Goal: Task Accomplishment & Management: Manage account settings

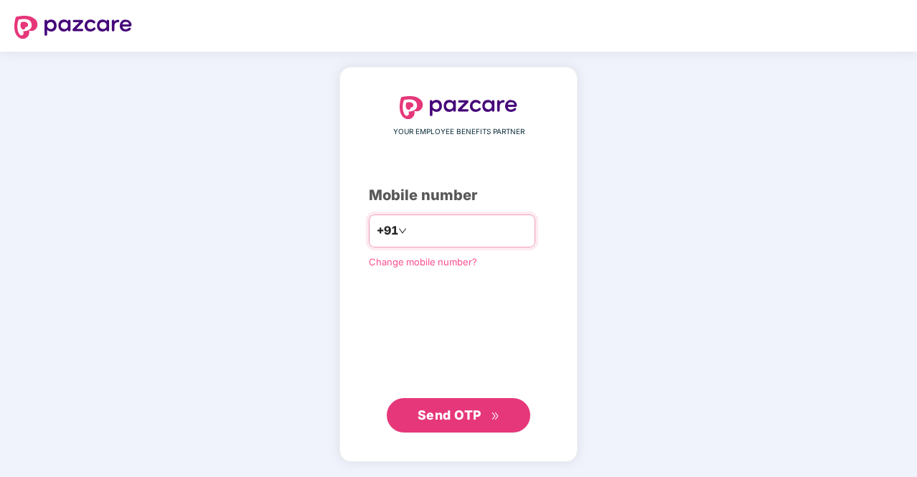
type input "**********"
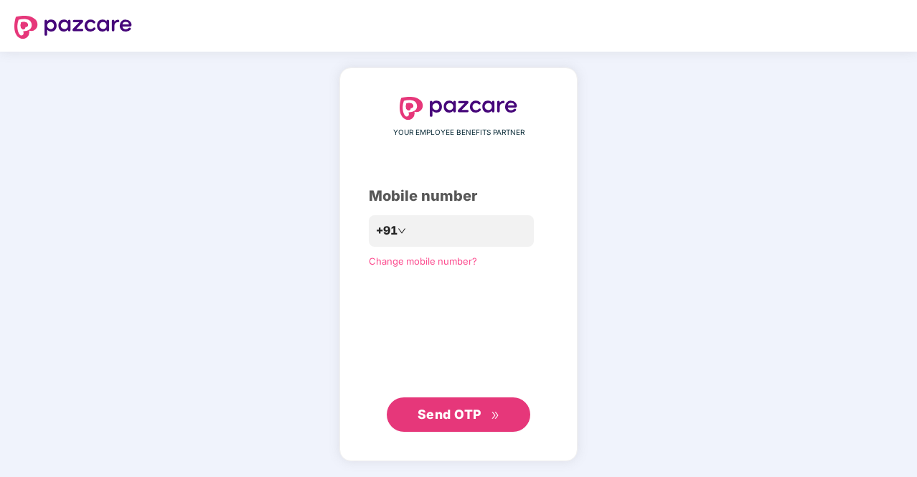
click at [482, 408] on span "Send OTP" at bounding box center [459, 415] width 83 height 20
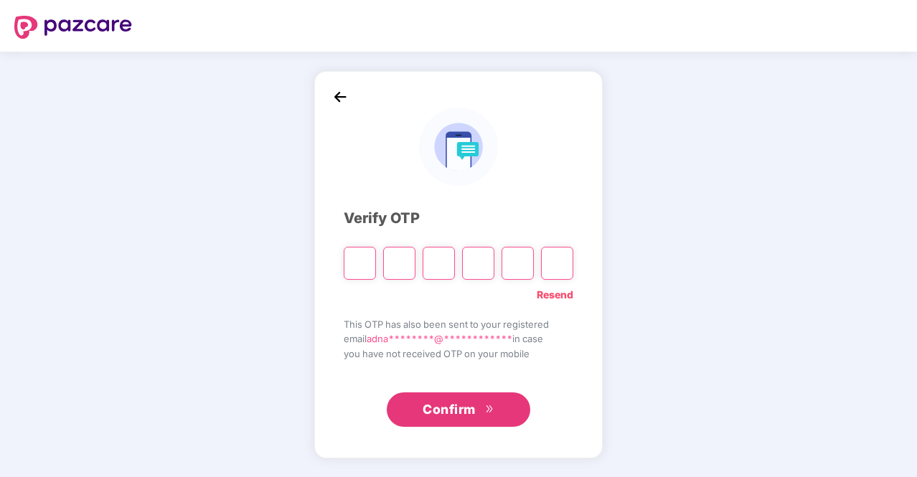
click at [367, 260] on input "Please enter verification code. Digit 1" at bounding box center [360, 263] width 32 height 33
type input "*"
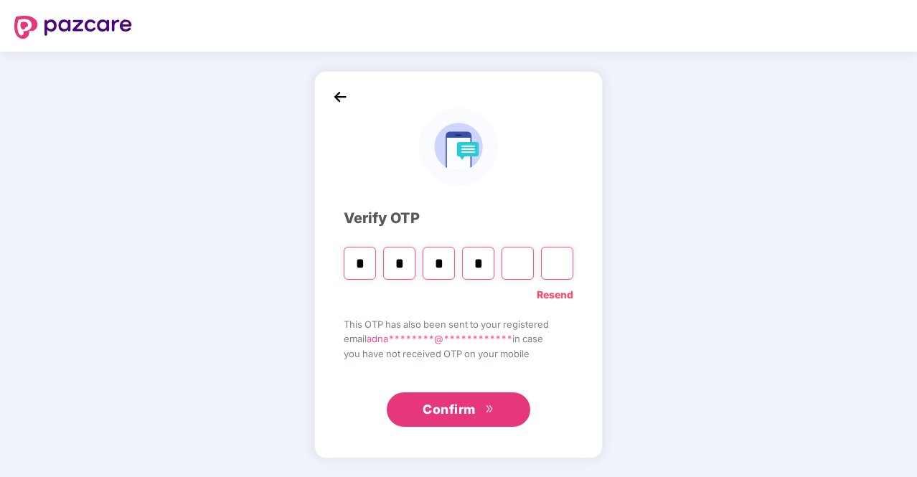
type input "*"
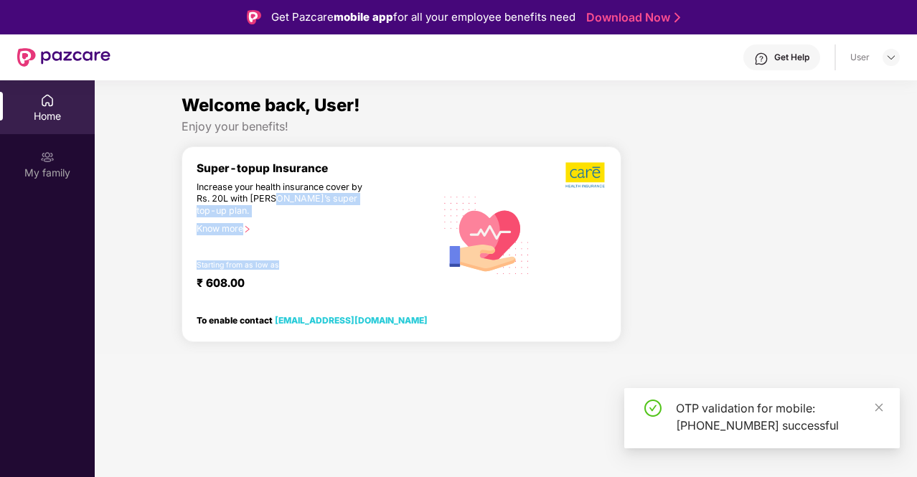
drag, startPoint x: 288, startPoint y: 269, endPoint x: 277, endPoint y: 197, distance: 72.7
click at [277, 197] on div "Super-topup Insurance Increase your health insurance cover by Rs. 20L with [PER…" at bounding box center [316, 234] width 239 height 147
click at [277, 197] on div "Increase your health insurance cover by Rs. 20L with [PERSON_NAME]’s super top-…" at bounding box center [285, 200] width 177 height 36
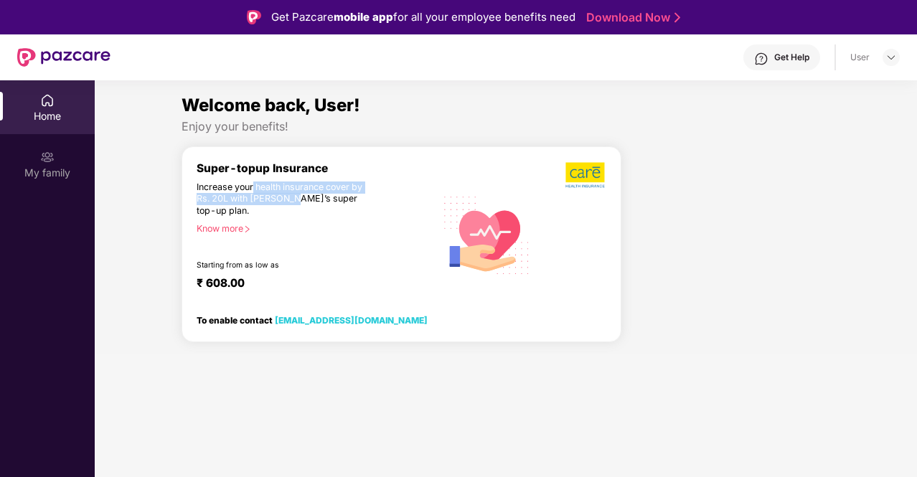
drag, startPoint x: 277, startPoint y: 197, endPoint x: 253, endPoint y: 174, distance: 33.5
click at [253, 174] on div "Super-topup Insurance Increase your health insurance cover by Rs. 20L with [PER…" at bounding box center [316, 234] width 239 height 147
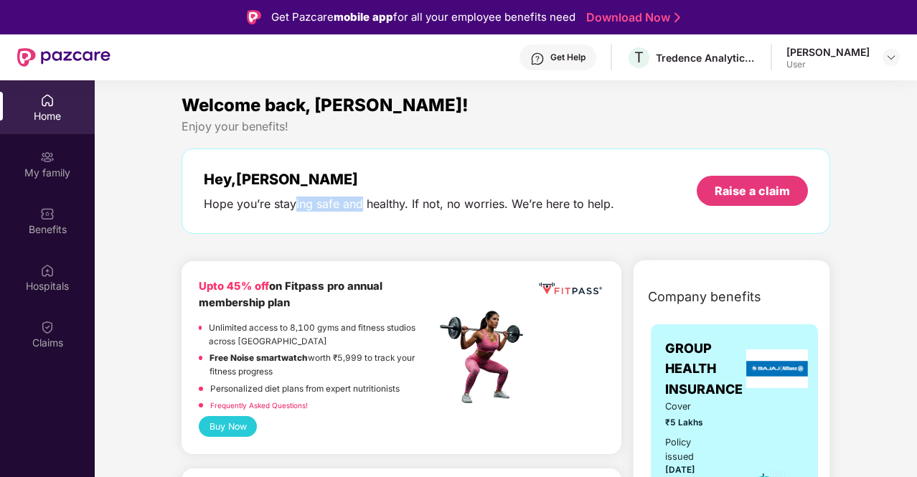
drag, startPoint x: 295, startPoint y: 206, endPoint x: 363, endPoint y: 202, distance: 68.3
click at [363, 202] on div "Hope you’re staying safe and healthy. If not, no worries. We’re here to help." at bounding box center [409, 204] width 410 height 15
drag, startPoint x: 363, startPoint y: 202, endPoint x: 251, endPoint y: 184, distance: 113.2
click at [251, 184] on div "Hey, [PERSON_NAME] you’re staying safe and healthy. If not, no worries. We’re h…" at bounding box center [409, 191] width 410 height 41
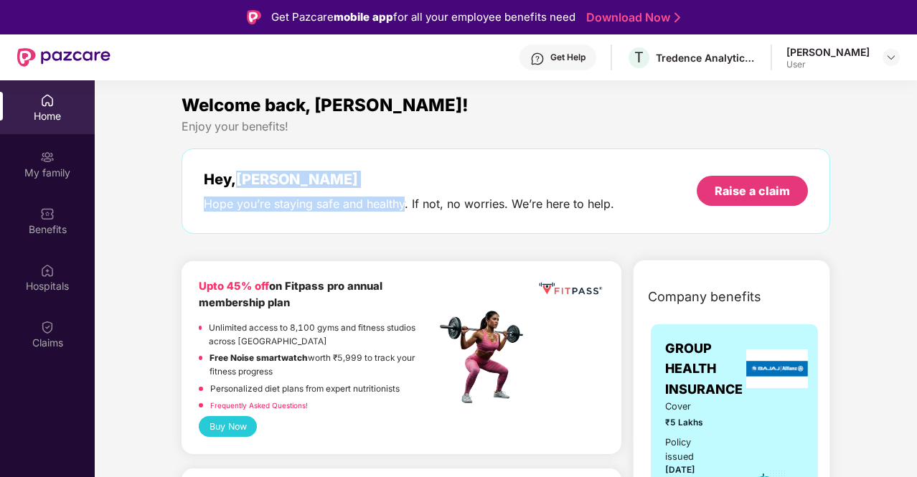
click at [251, 184] on div "Hey, [PERSON_NAME]" at bounding box center [409, 179] width 410 height 17
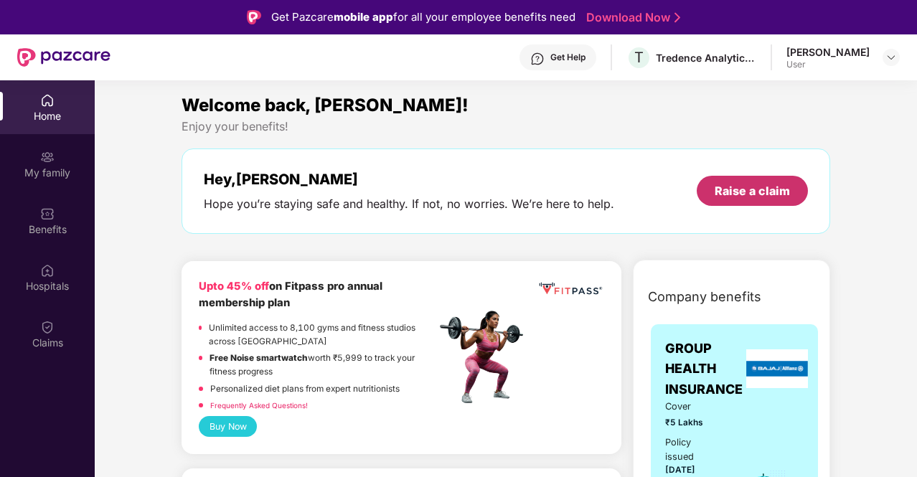
click at [713, 189] on div "Raise a claim" at bounding box center [752, 191] width 111 height 30
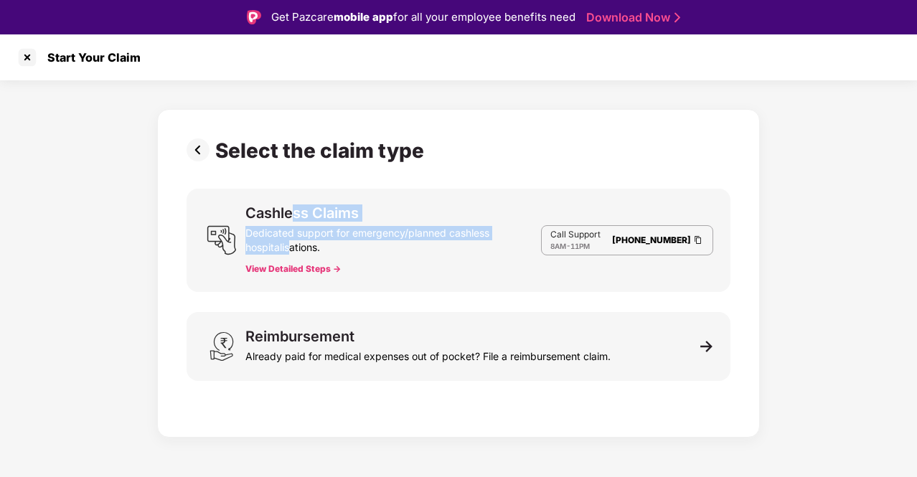
drag, startPoint x: 293, startPoint y: 250, endPoint x: 291, endPoint y: 214, distance: 35.9
click at [291, 214] on div "Cashless Claims Dedicated support for emergency/planned cashless hospitalisatio…" at bounding box center [393, 240] width 296 height 69
click at [291, 214] on div "Cashless Claims" at bounding box center [301, 213] width 113 height 14
drag, startPoint x: 291, startPoint y: 214, endPoint x: 329, endPoint y: 240, distance: 46.4
click at [329, 240] on div "Cashless Claims Dedicated support for emergency/planned cashless hospitalisatio…" at bounding box center [393, 240] width 296 height 69
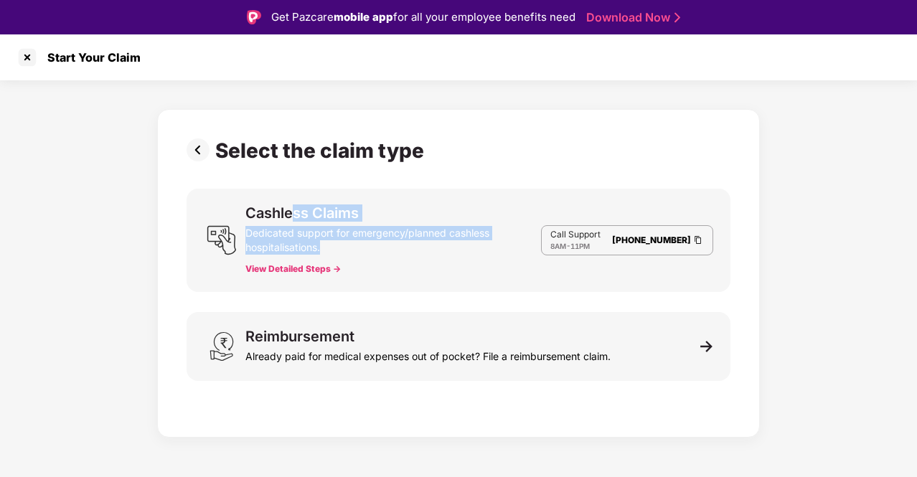
click at [329, 240] on div "Dedicated support for emergency/planned cashless hospitalisations." at bounding box center [393, 237] width 296 height 34
drag, startPoint x: 329, startPoint y: 240, endPoint x: 343, endPoint y: 227, distance: 19.3
click at [343, 227] on div "Dedicated support for emergency/planned cashless hospitalisations." at bounding box center [393, 237] width 296 height 34
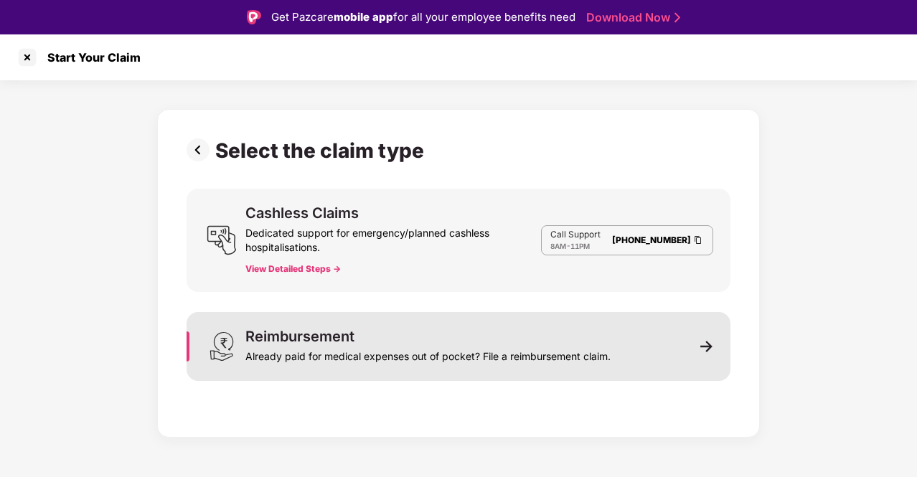
click at [539, 325] on div "Reimbursement Already paid for medical expenses out of pocket? File a reimburse…" at bounding box center [459, 346] width 544 height 69
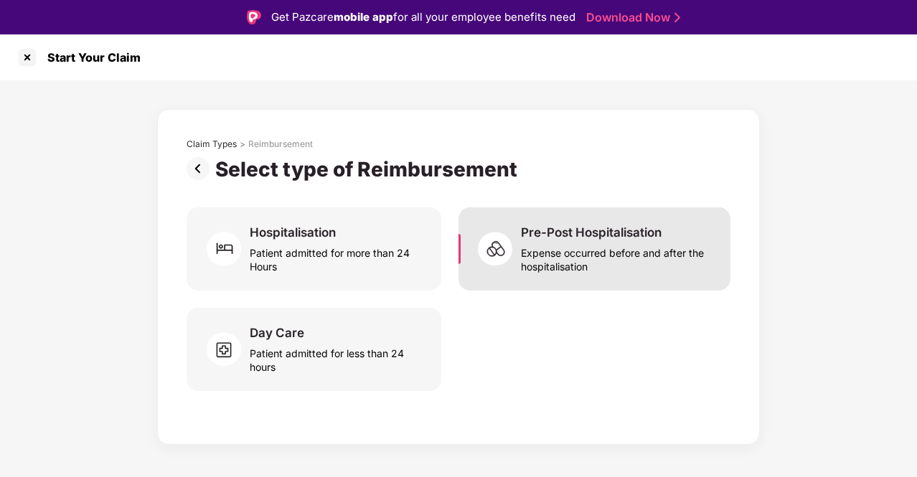
click at [488, 280] on div "Pre-Post Hospitalisation Expense occurred before and after the hospitalisation" at bounding box center [594, 248] width 272 height 83
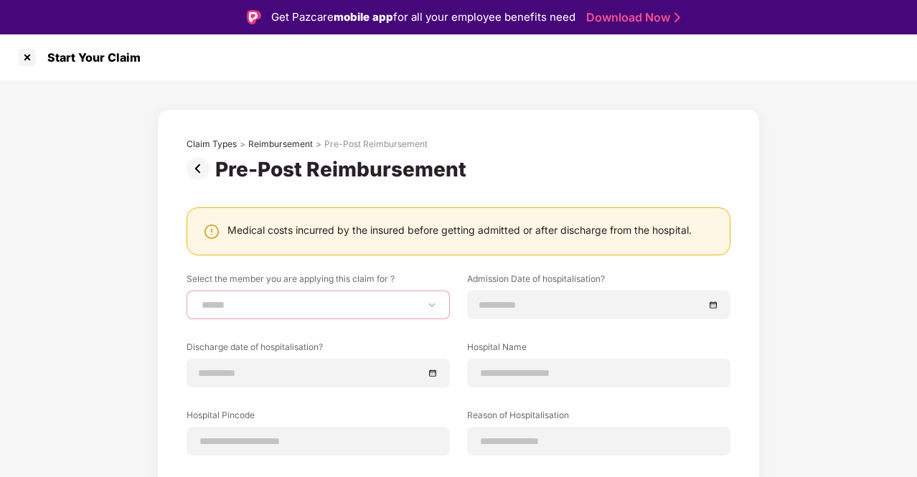
click at [359, 301] on select "**********" at bounding box center [318, 304] width 239 height 11
select select "**********"
click at [199, 299] on select "**********" at bounding box center [318, 304] width 239 height 11
click at [201, 174] on img at bounding box center [201, 168] width 29 height 23
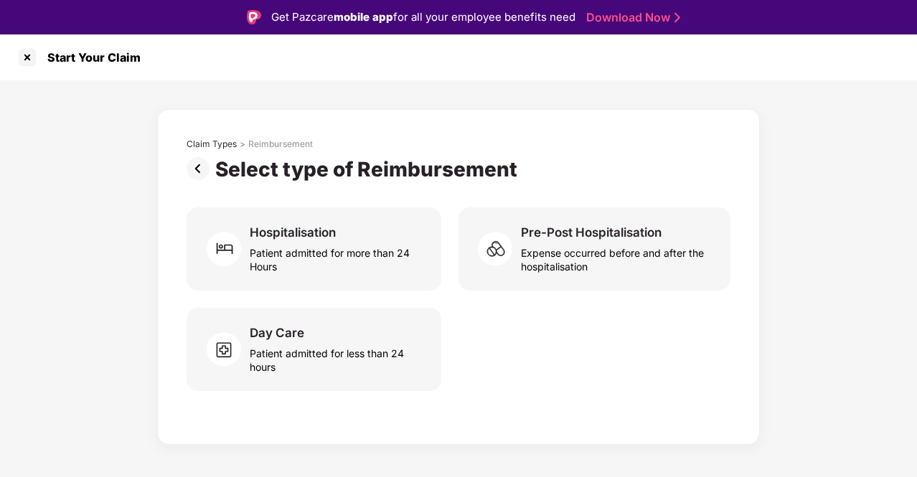
click at [201, 174] on img at bounding box center [201, 168] width 29 height 23
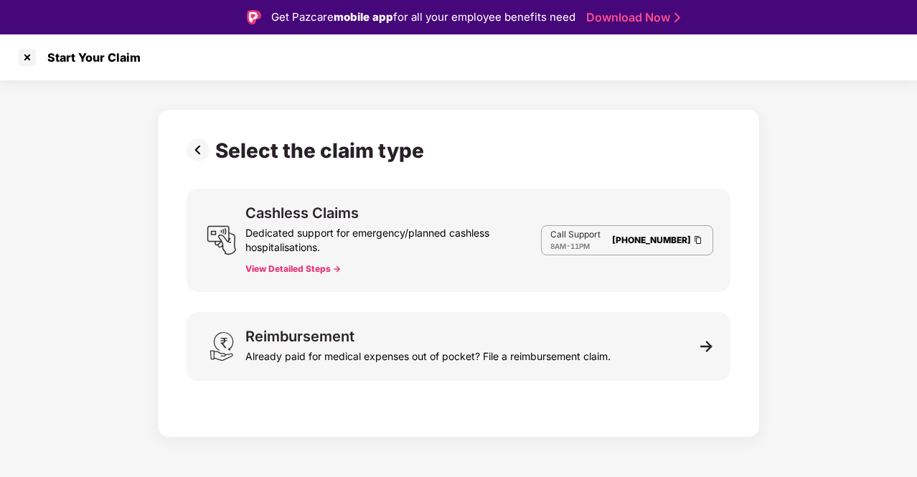
click at [199, 156] on img at bounding box center [201, 149] width 29 height 23
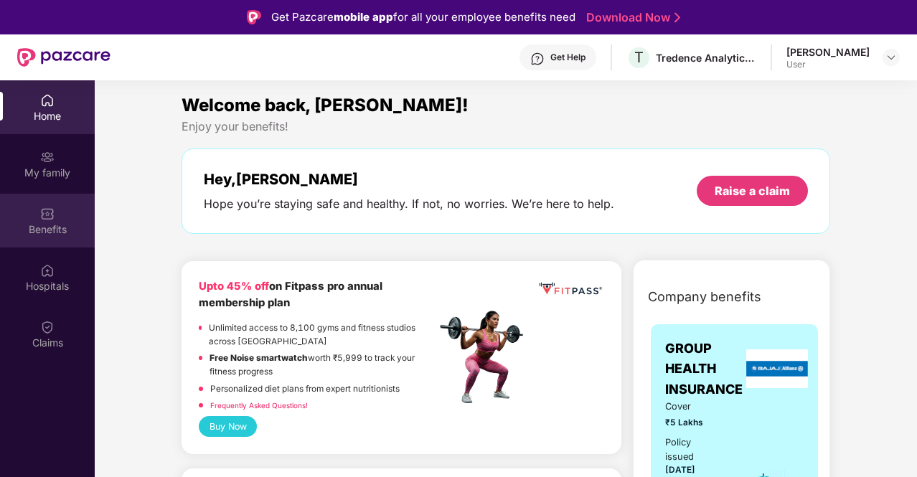
click at [57, 213] on div "Benefits" at bounding box center [47, 221] width 95 height 54
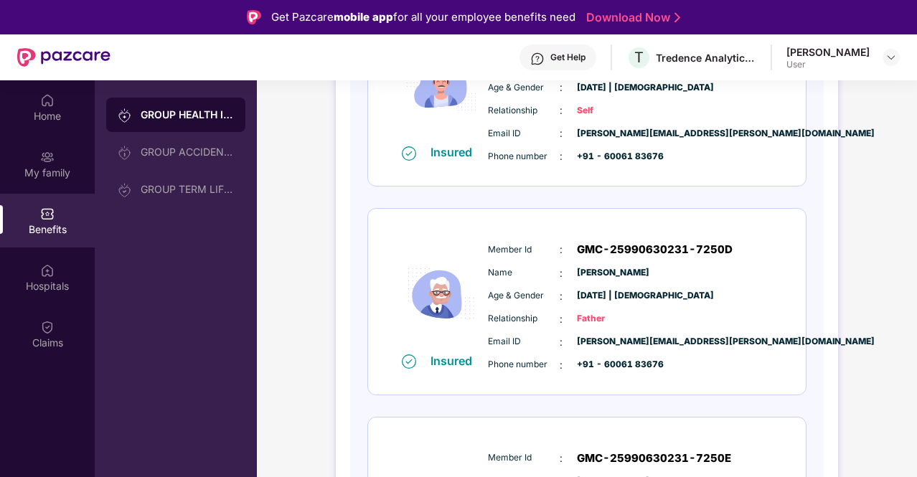
scroll to position [423, 0]
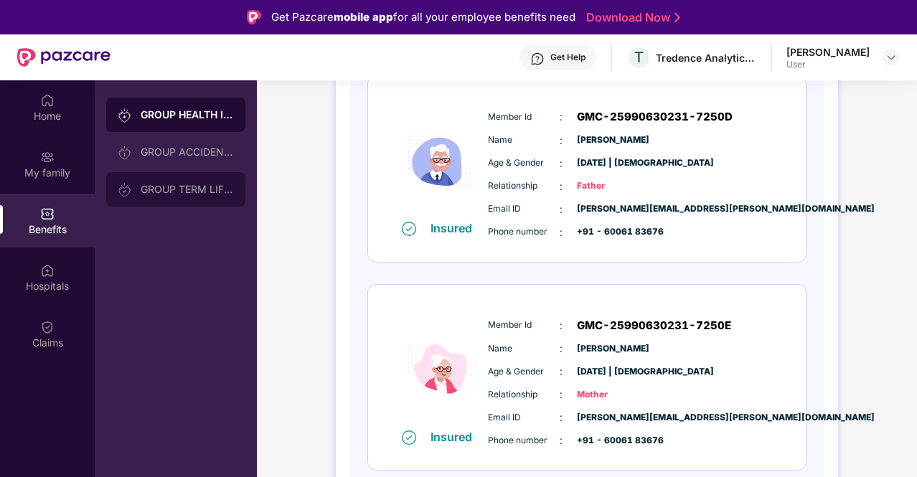
click at [194, 189] on div "GROUP TERM LIFE INSURANCE" at bounding box center [187, 189] width 93 height 11
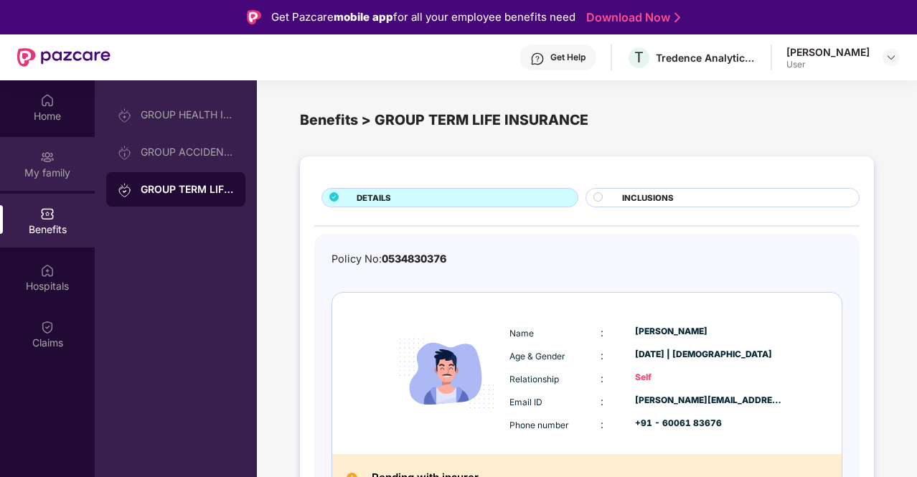
click at [56, 190] on div "My family" at bounding box center [47, 164] width 95 height 54
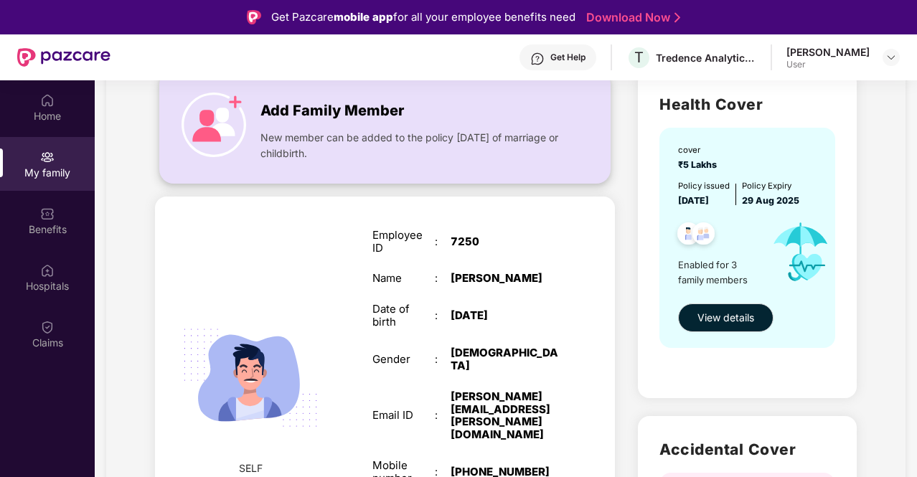
scroll to position [229, 0]
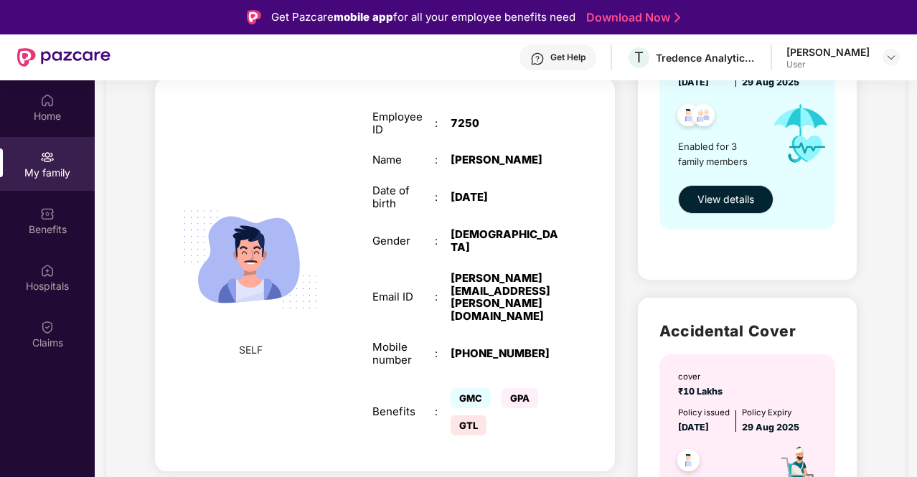
click at [472, 388] on span "GMC" at bounding box center [471, 398] width 40 height 20
drag, startPoint x: 472, startPoint y: 364, endPoint x: 488, endPoint y: 399, distance: 38.5
click at [488, 399] on div "GMC GPA GTL" at bounding box center [505, 412] width 109 height 55
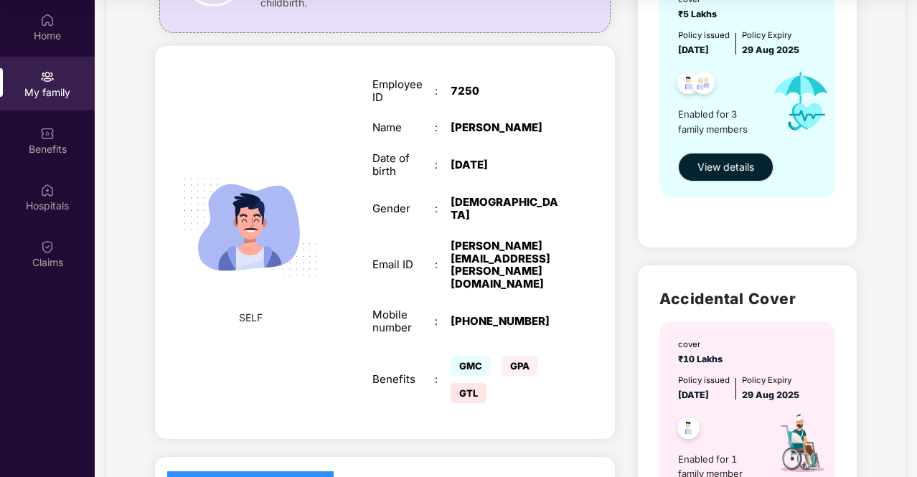
scroll to position [181, 0]
click at [575, 108] on div "SELF Employee ID : 7250 Name : [PERSON_NAME] Date of birth : [DEMOGRAPHIC_DATA]…" at bounding box center [385, 242] width 460 height 393
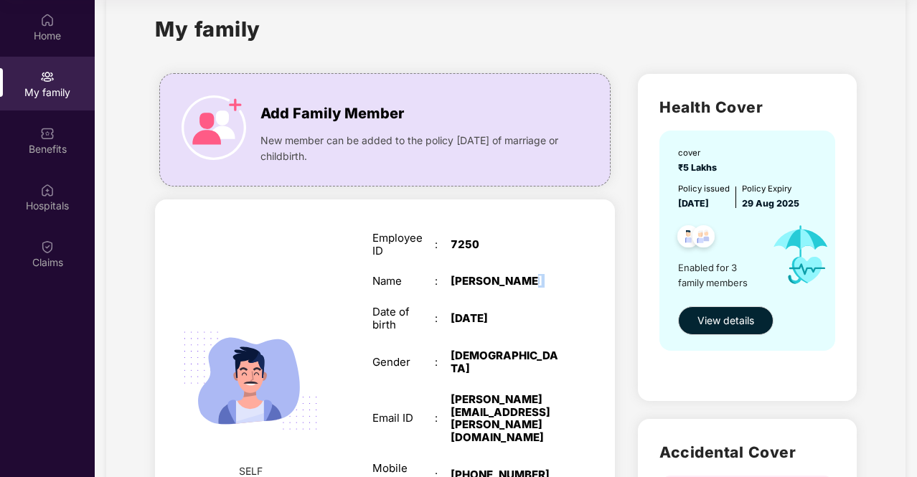
scroll to position [27, 0]
click at [68, 130] on div "Benefits" at bounding box center [47, 140] width 95 height 54
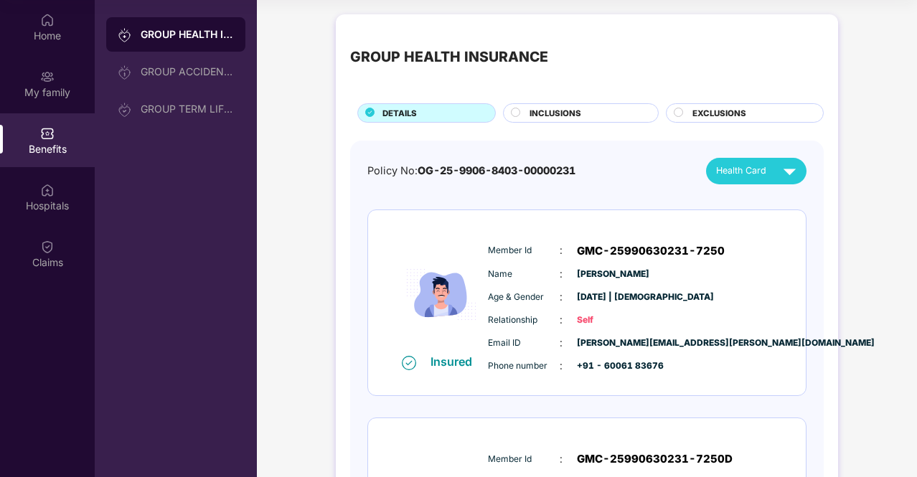
click at [555, 111] on span "INCLUSIONS" at bounding box center [555, 113] width 52 height 13
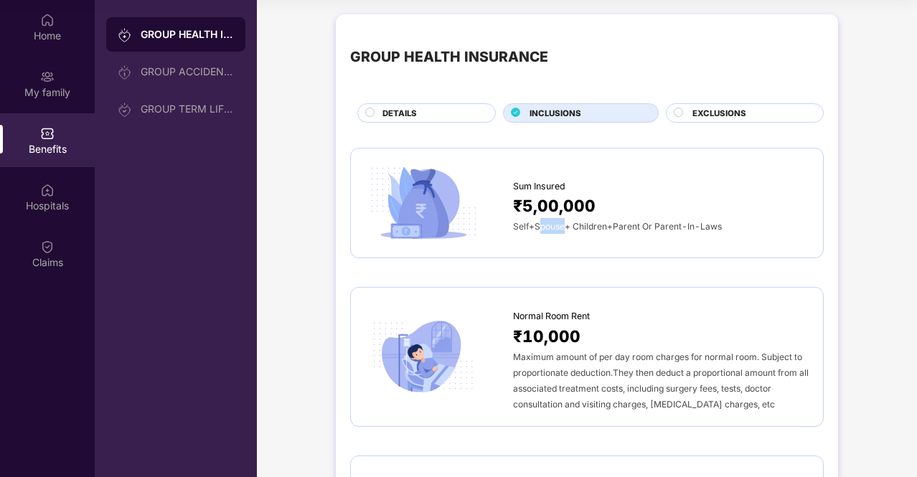
drag, startPoint x: 564, startPoint y: 225, endPoint x: 530, endPoint y: 254, distance: 44.7
click at [530, 254] on div "Sum Insured ₹5,00,000 Self+Spouse+ Children+Parent Or Parent-In-Laws" at bounding box center [586, 203] width 473 height 111
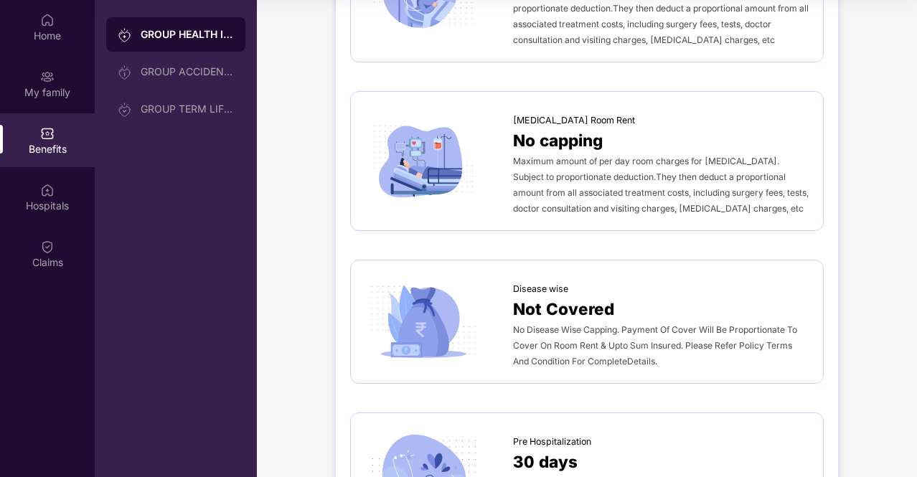
scroll to position [416, 0]
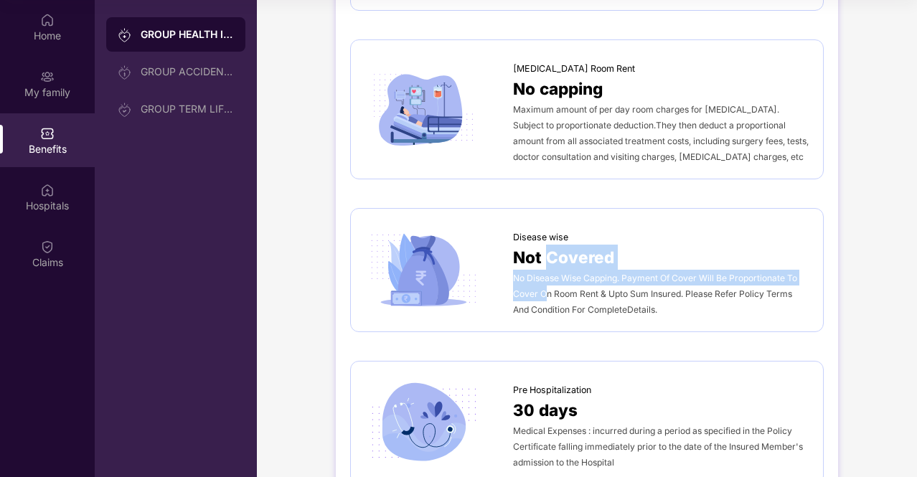
drag, startPoint x: 548, startPoint y: 289, endPoint x: 542, endPoint y: 245, distance: 44.1
click at [542, 245] on div "Disease wise Not Covered No Disease Wise Capping. Payment Of Cover Will Be Prop…" at bounding box center [661, 270] width 296 height 94
click at [542, 245] on span "Not Covered" at bounding box center [563, 257] width 101 height 25
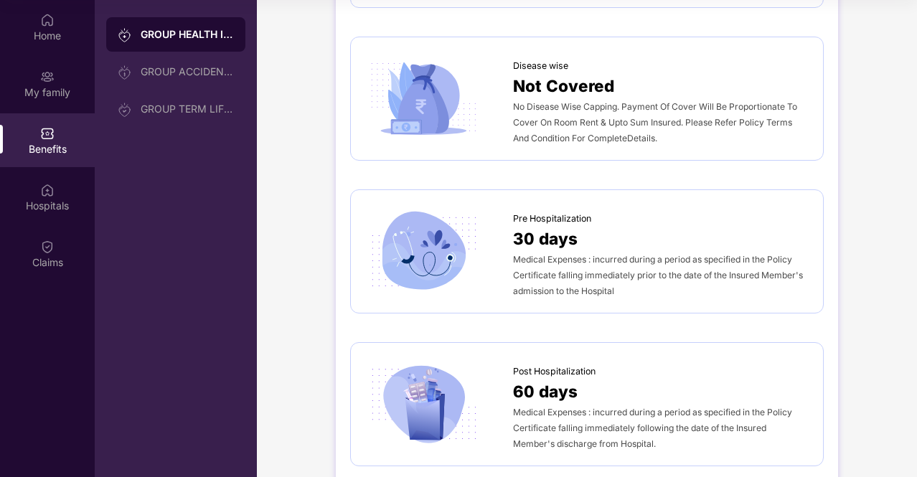
scroll to position [588, 0]
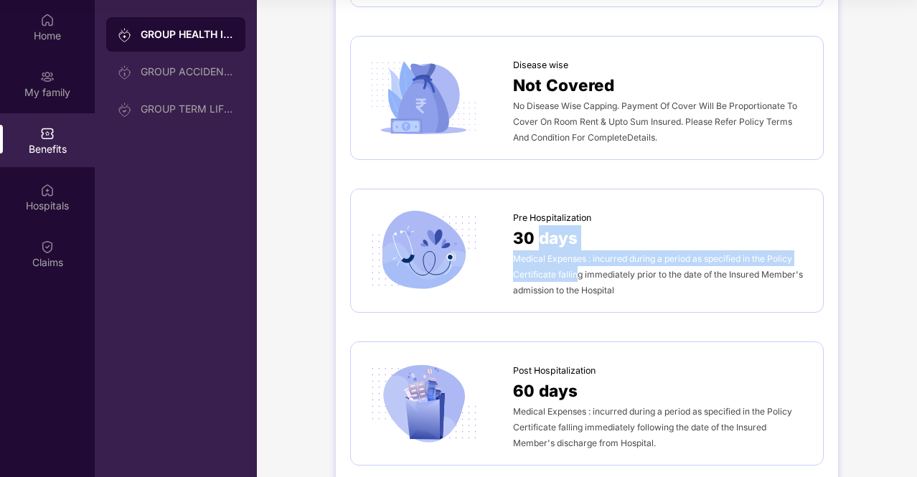
drag, startPoint x: 542, startPoint y: 245, endPoint x: 583, endPoint y: 275, distance: 49.8
click at [583, 275] on div "Pre Hospitalization 30 days Medical Expenses : incurred during a period as spec…" at bounding box center [661, 251] width 296 height 94
click at [583, 275] on span "Medical Expenses : incurred during a period as specified in the Policy Certific…" at bounding box center [658, 274] width 290 height 42
drag, startPoint x: 583, startPoint y: 275, endPoint x: 591, endPoint y: 255, distance: 21.9
click at [591, 255] on span "Medical Expenses : incurred during a period as specified in the Policy Certific…" at bounding box center [658, 274] width 290 height 42
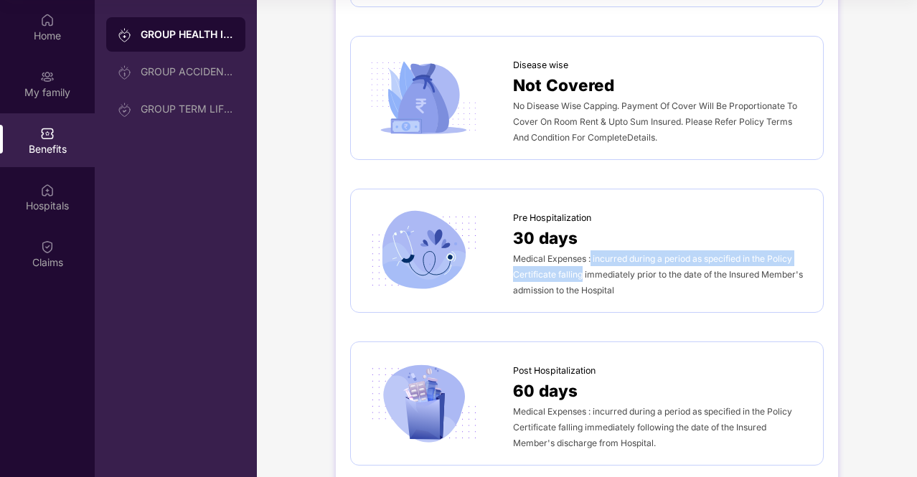
click at [591, 255] on span "Medical Expenses : incurred during a period as specified in the Policy Certific…" at bounding box center [658, 274] width 290 height 42
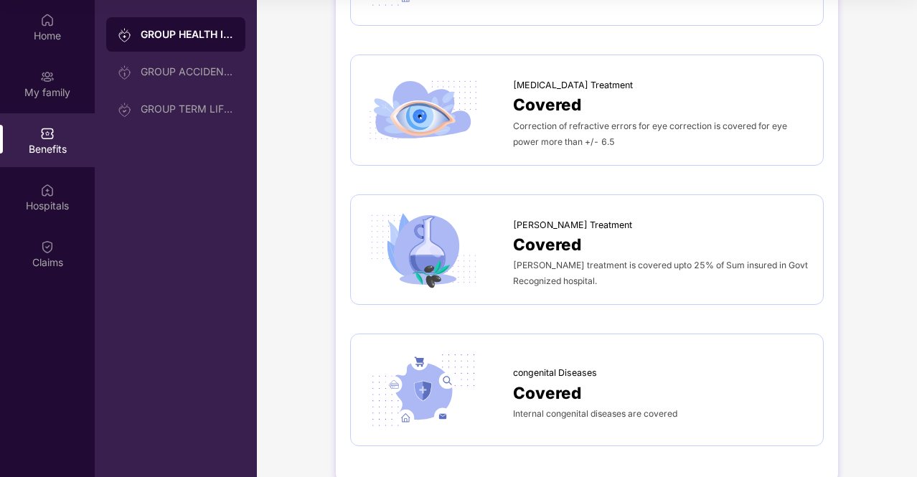
scroll to position [2052, 0]
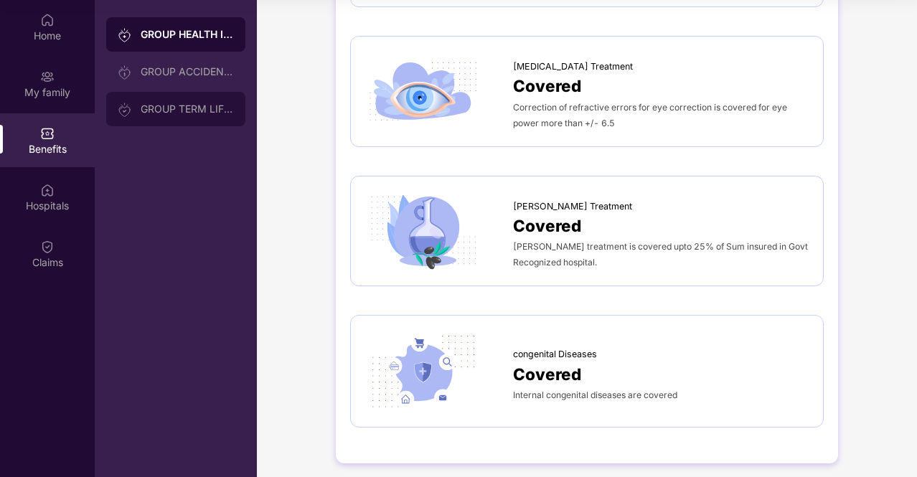
click at [171, 105] on div "GROUP TERM LIFE INSURANCE" at bounding box center [187, 108] width 93 height 11
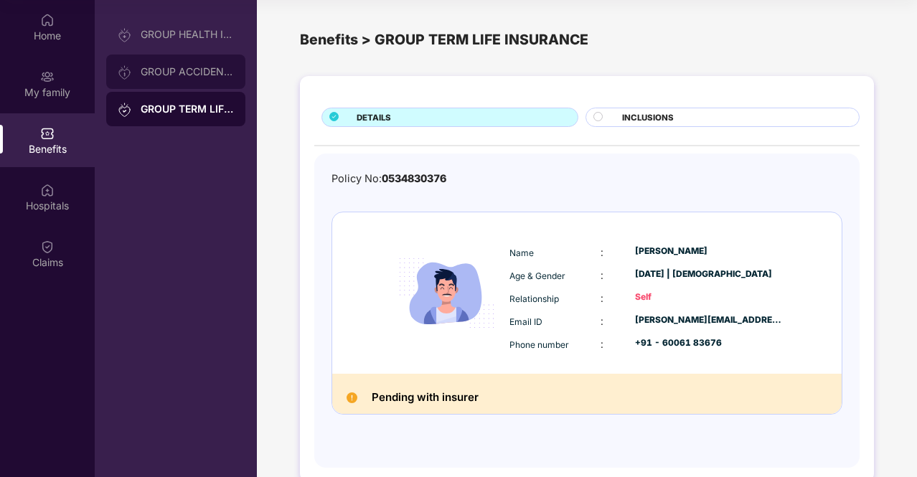
click at [172, 84] on div "GROUP ACCIDENTAL INSURANCE" at bounding box center [175, 72] width 139 height 34
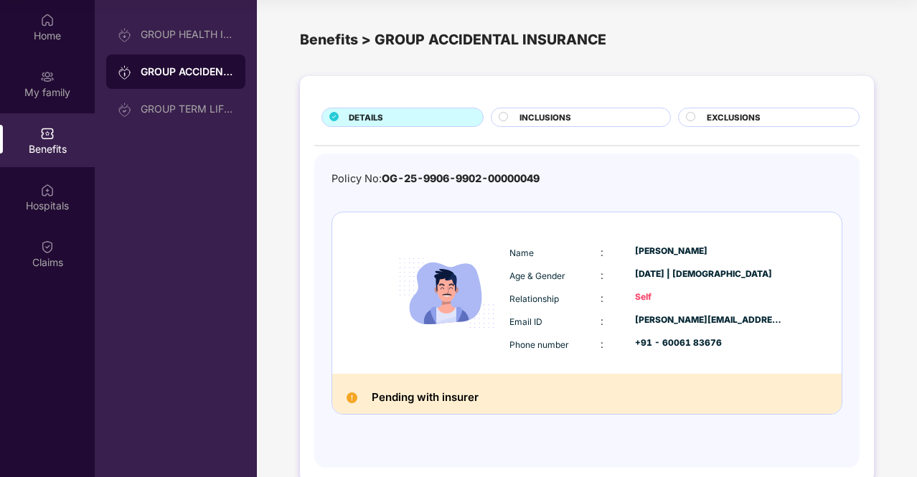
scroll to position [24, 0]
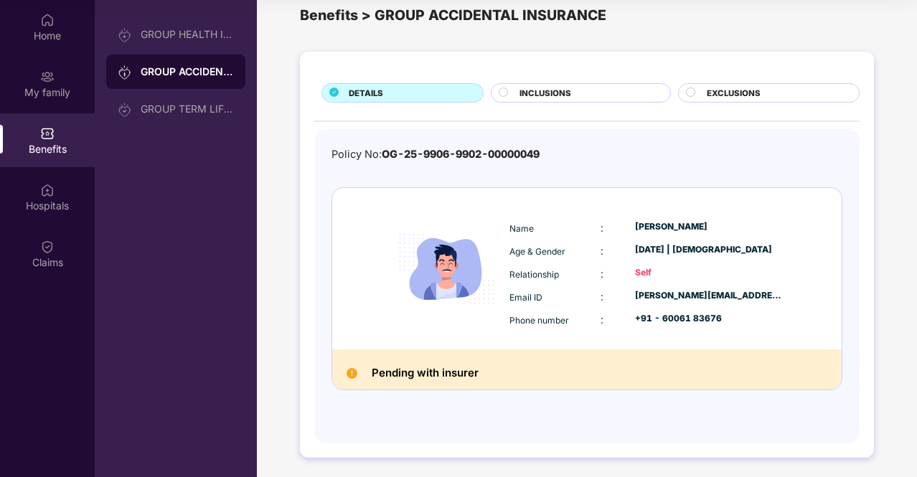
click at [439, 378] on h2 "Pending with insurer" at bounding box center [425, 373] width 107 height 19
click at [552, 91] on span "INCLUSIONS" at bounding box center [545, 93] width 52 height 13
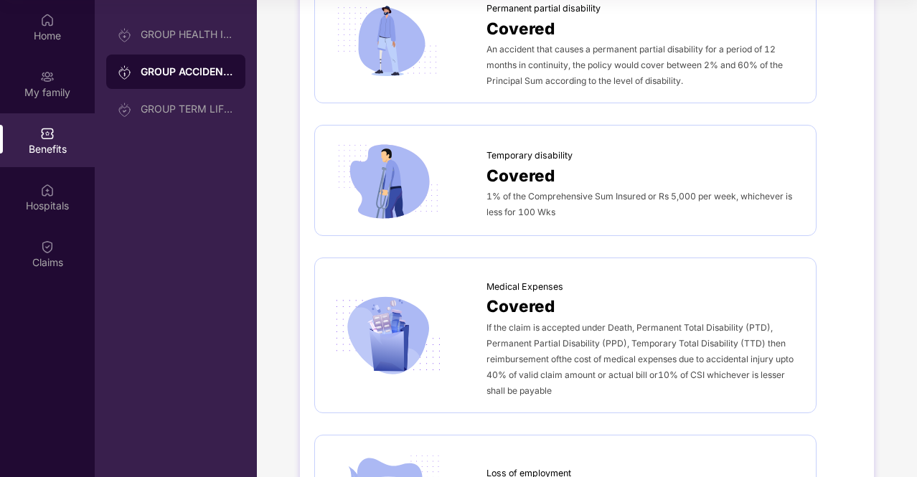
scroll to position [489, 0]
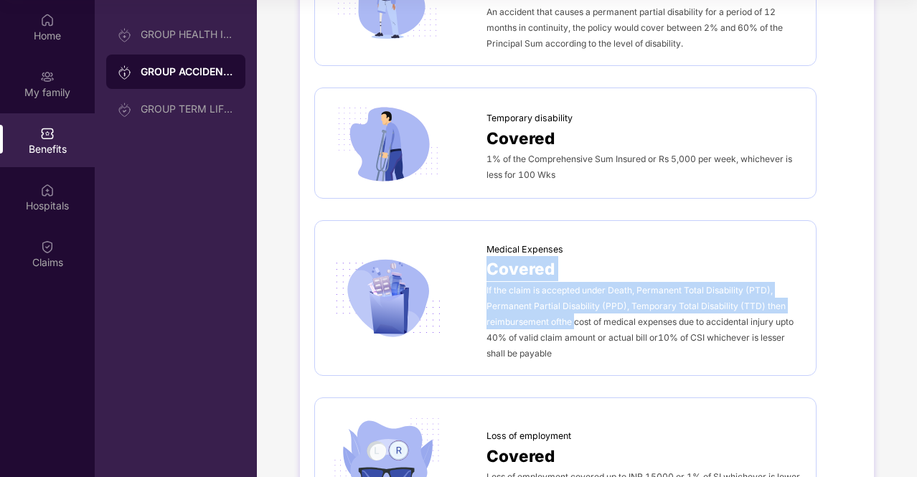
drag, startPoint x: 582, startPoint y: 241, endPoint x: 575, endPoint y: 315, distance: 74.2
click at [575, 315] on div "Medical Expenses Covered If the claim is accepted under Death, Permanent Total …" at bounding box center [643, 298] width 315 height 126
click at [575, 315] on span "If the claim is accepted under Death, Permanent Total Disability (PTD), Permane…" at bounding box center [639, 322] width 307 height 74
drag, startPoint x: 575, startPoint y: 315, endPoint x: 575, endPoint y: 235, distance: 79.6
click at [575, 235] on div "Medical Expenses Covered If the claim is accepted under Death, Permanent Total …" at bounding box center [643, 298] width 315 height 126
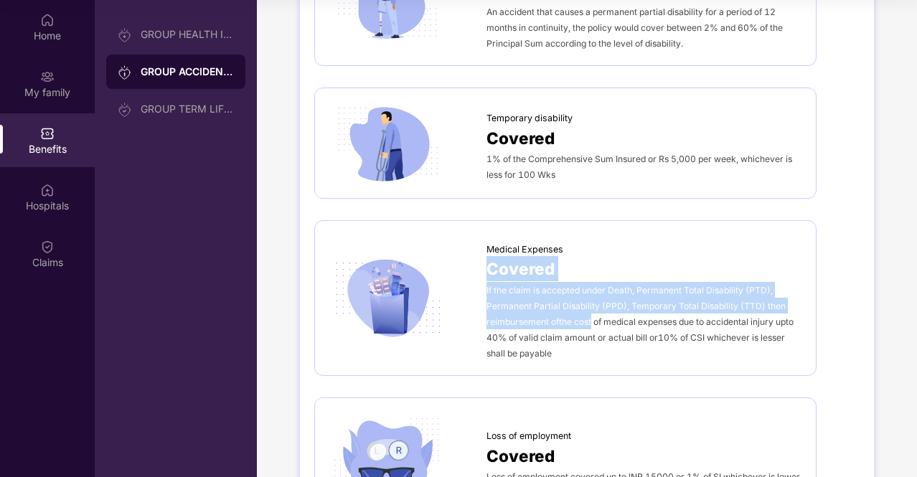
click at [575, 235] on div "Medical Expenses" at bounding box center [643, 246] width 315 height 22
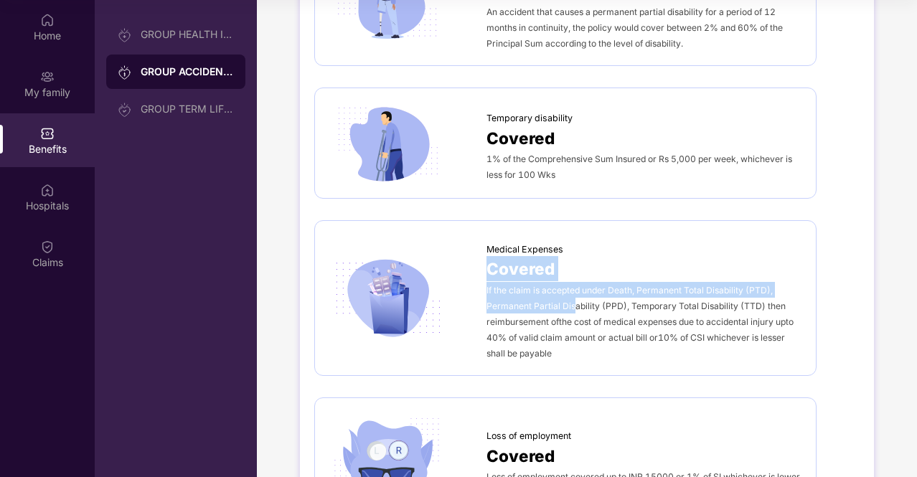
drag, startPoint x: 575, startPoint y: 235, endPoint x: 575, endPoint y: 306, distance: 71.0
click at [575, 306] on div "Medical Expenses Covered If the claim is accepted under Death, Permanent Total …" at bounding box center [643, 298] width 315 height 126
click at [575, 306] on span "If the claim is accepted under Death, Permanent Total Disability (PTD), Permane…" at bounding box center [639, 322] width 307 height 74
drag, startPoint x: 575, startPoint y: 306, endPoint x: 575, endPoint y: 288, distance: 18.7
click at [575, 288] on span "If the claim is accepted under Death, Permanent Total Disability (PTD), Permane…" at bounding box center [639, 322] width 307 height 74
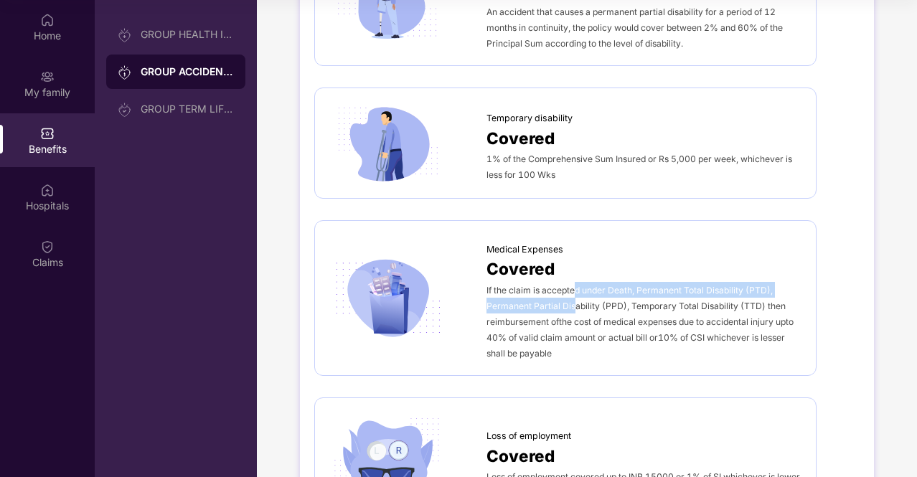
click at [575, 288] on span "If the claim is accepted under Death, Permanent Total Disability (PTD), Permane…" at bounding box center [639, 322] width 307 height 74
drag, startPoint x: 575, startPoint y: 288, endPoint x: 580, endPoint y: 309, distance: 22.1
click at [580, 309] on div "If the claim is accepted under Death, Permanent Total Disability (PTD), Permane…" at bounding box center [643, 321] width 315 height 79
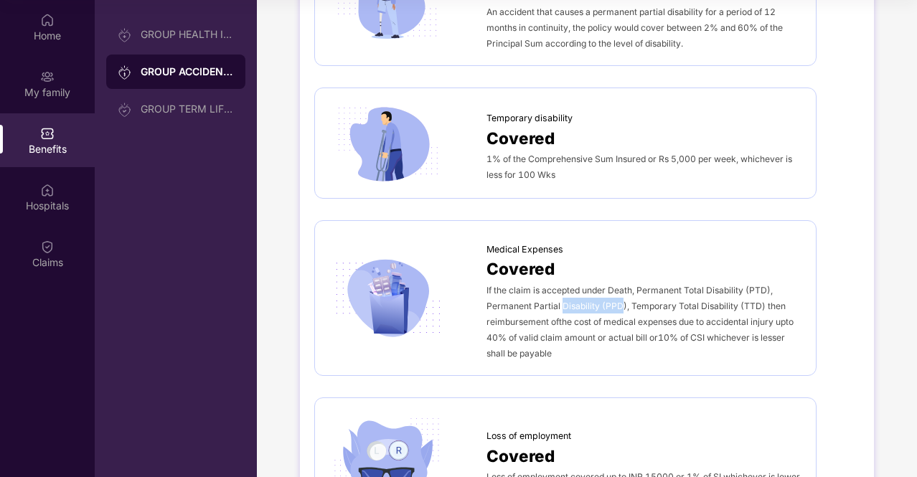
drag, startPoint x: 580, startPoint y: 309, endPoint x: 622, endPoint y: 303, distance: 42.7
click at [622, 303] on div "If the claim is accepted under Death, Permanent Total Disability (PTD), Permane…" at bounding box center [643, 321] width 315 height 79
click at [622, 303] on span "If the claim is accepted under Death, Permanent Total Disability (PTD), Permane…" at bounding box center [639, 322] width 307 height 74
drag, startPoint x: 622, startPoint y: 303, endPoint x: 498, endPoint y: 301, distance: 124.1
click at [498, 301] on span "If the claim is accepted under Death, Permanent Total Disability (PTD), Permane…" at bounding box center [639, 322] width 307 height 74
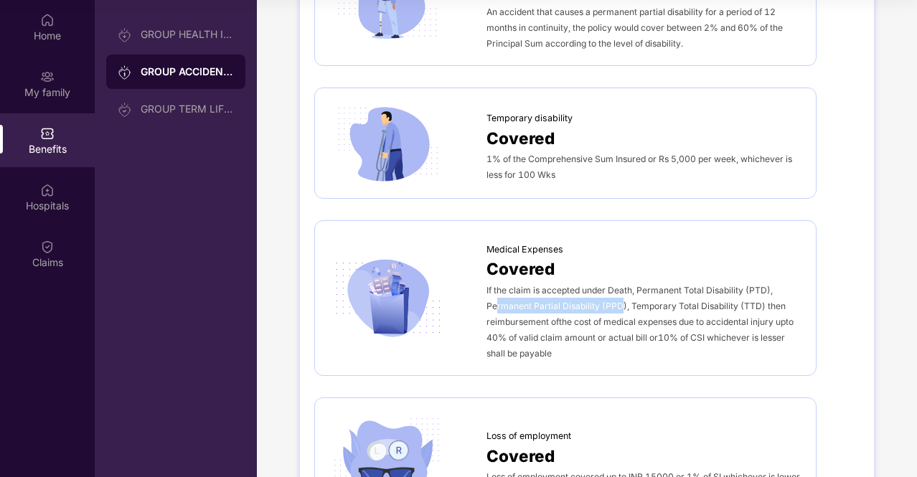
click at [498, 301] on span "If the claim is accepted under Death, Permanent Total Disability (PTD), Permane…" at bounding box center [639, 322] width 307 height 74
drag, startPoint x: 498, startPoint y: 301, endPoint x: 607, endPoint y: 296, distance: 109.1
click at [607, 296] on span "If the claim is accepted under Death, Permanent Total Disability (PTD), Permane…" at bounding box center [639, 322] width 307 height 74
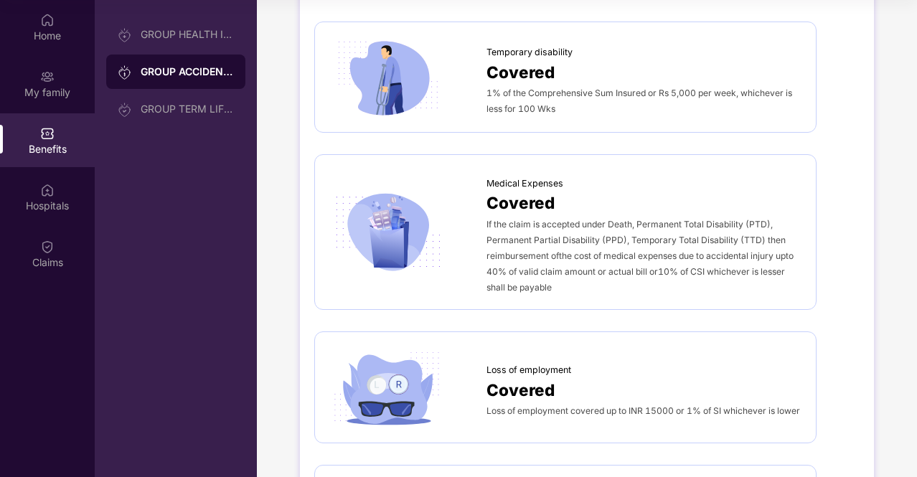
scroll to position [558, 0]
